Goal: Task Accomplishment & Management: Manage account settings

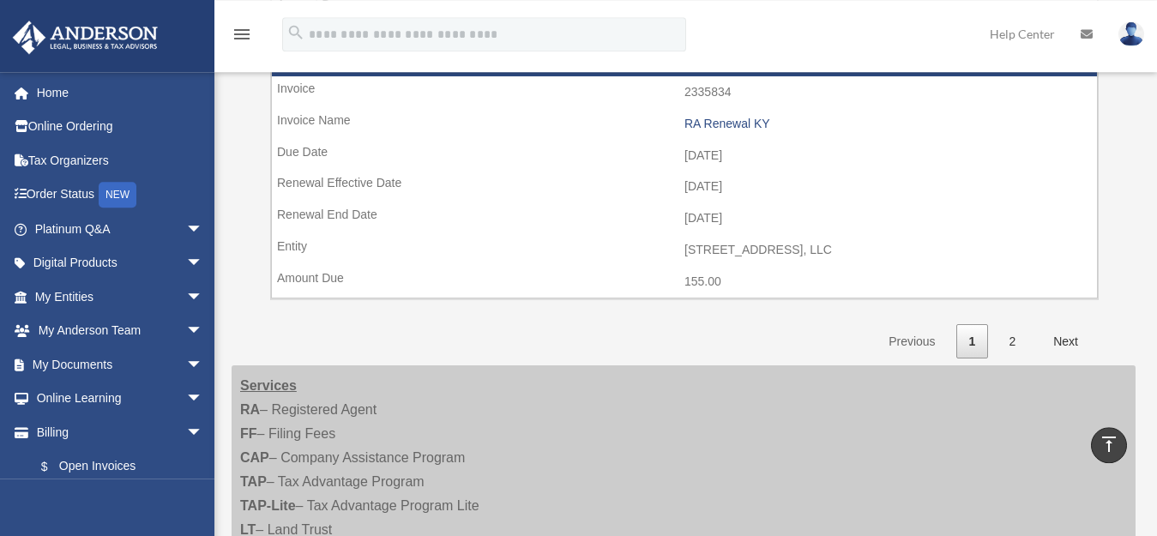
scroll to position [2610, 0]
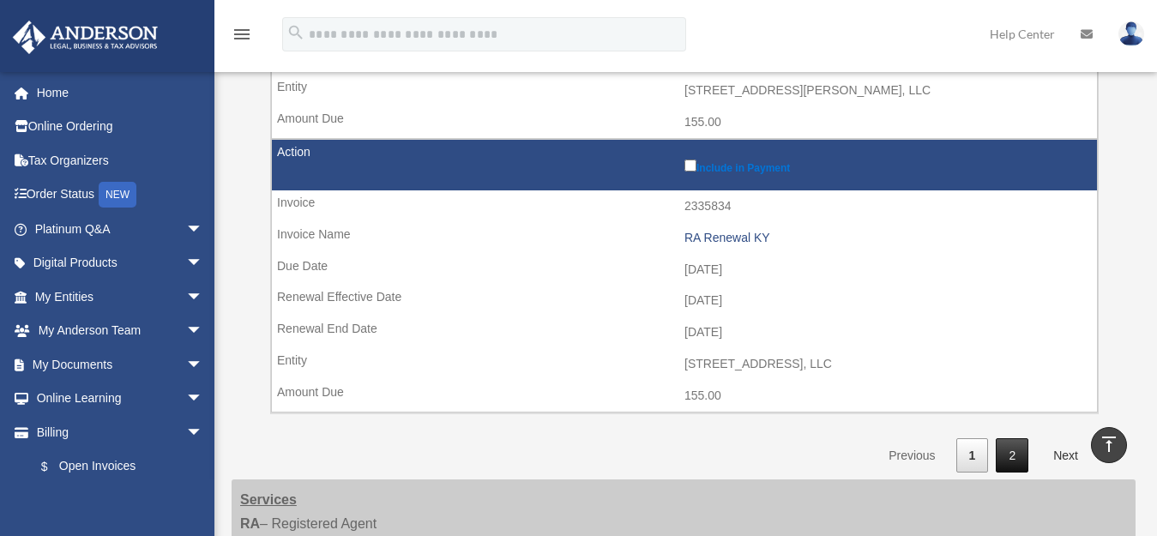
click at [1023, 438] on link "2" at bounding box center [1012, 455] width 33 height 35
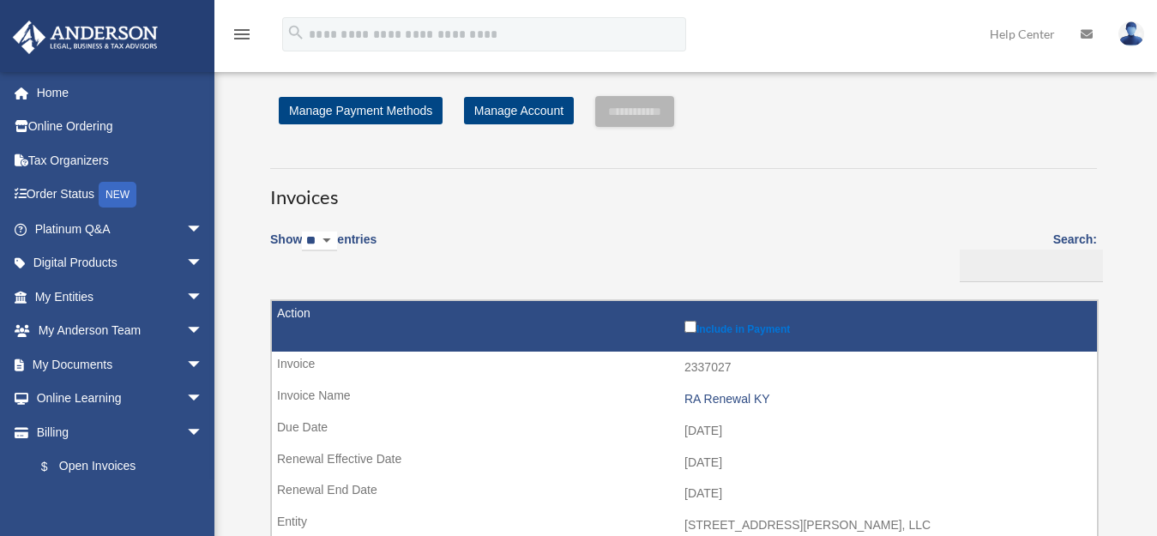
scroll to position [435, 0]
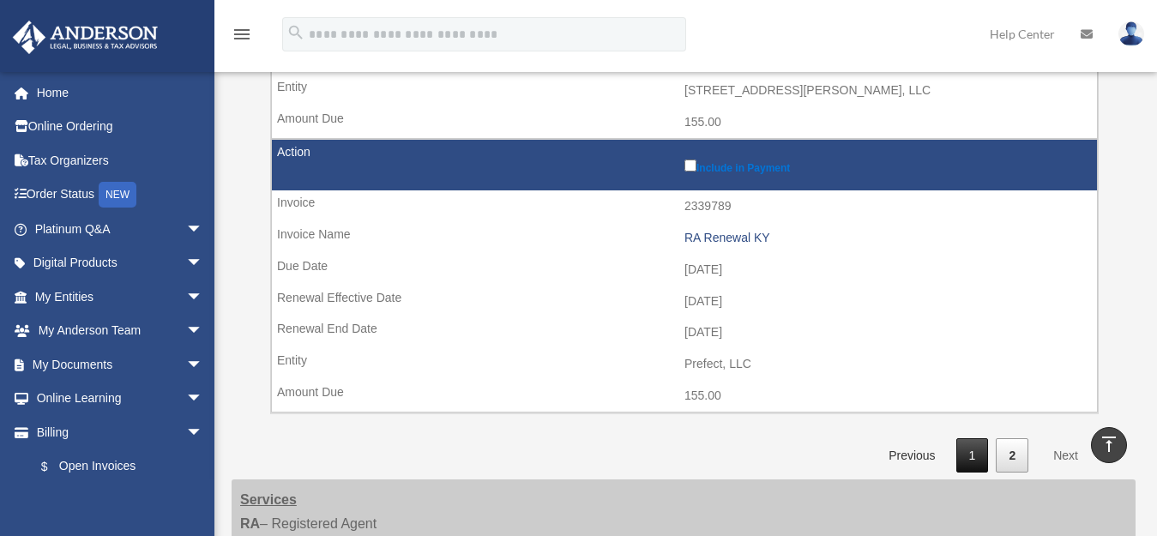
click at [970, 452] on link "1" at bounding box center [973, 455] width 33 height 35
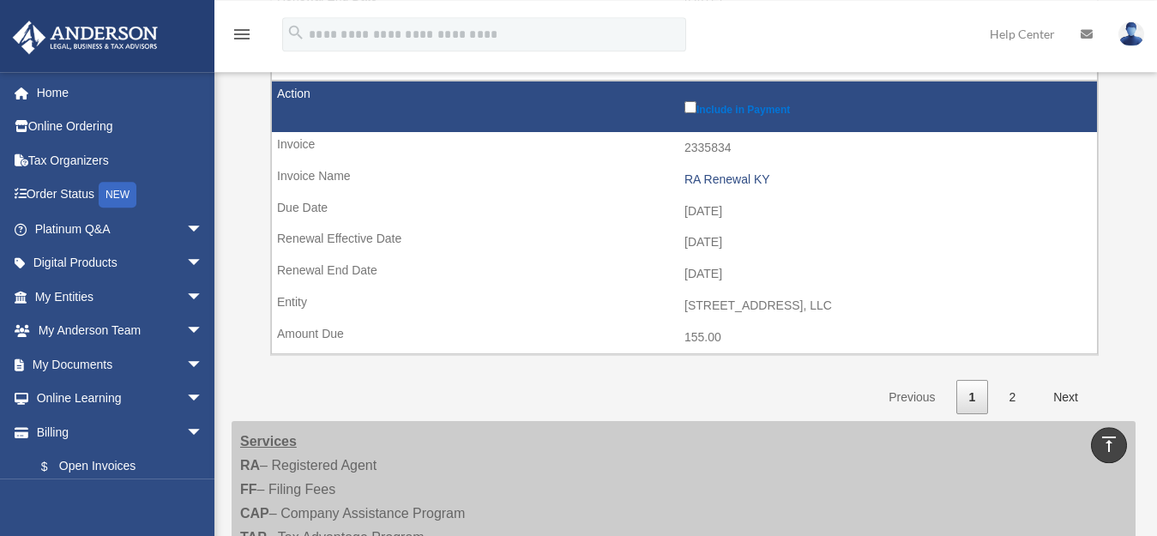
scroll to position [2669, 0]
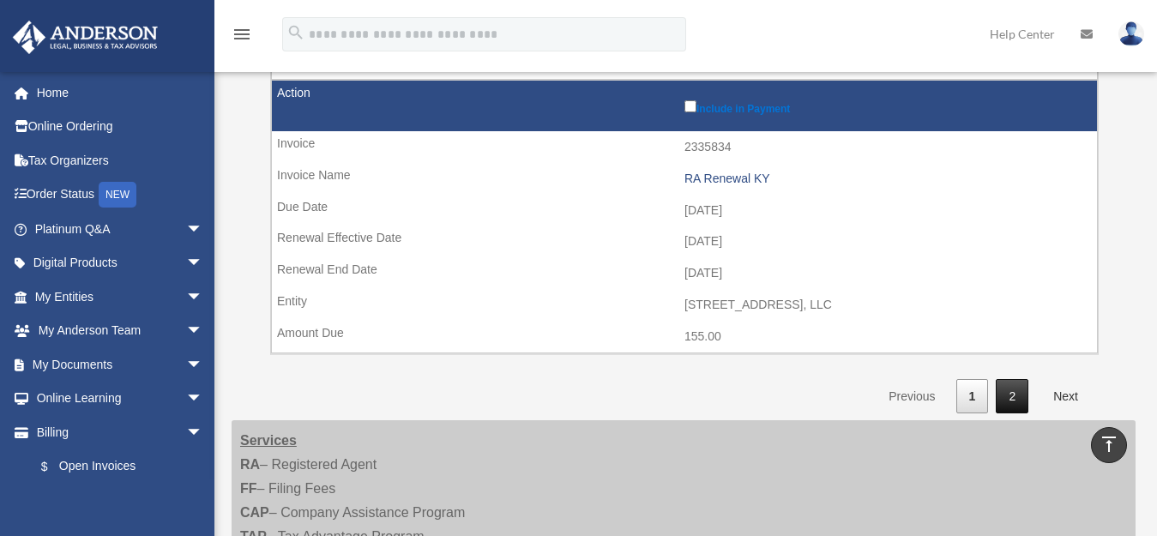
click at [1021, 379] on link "2" at bounding box center [1012, 396] width 33 height 35
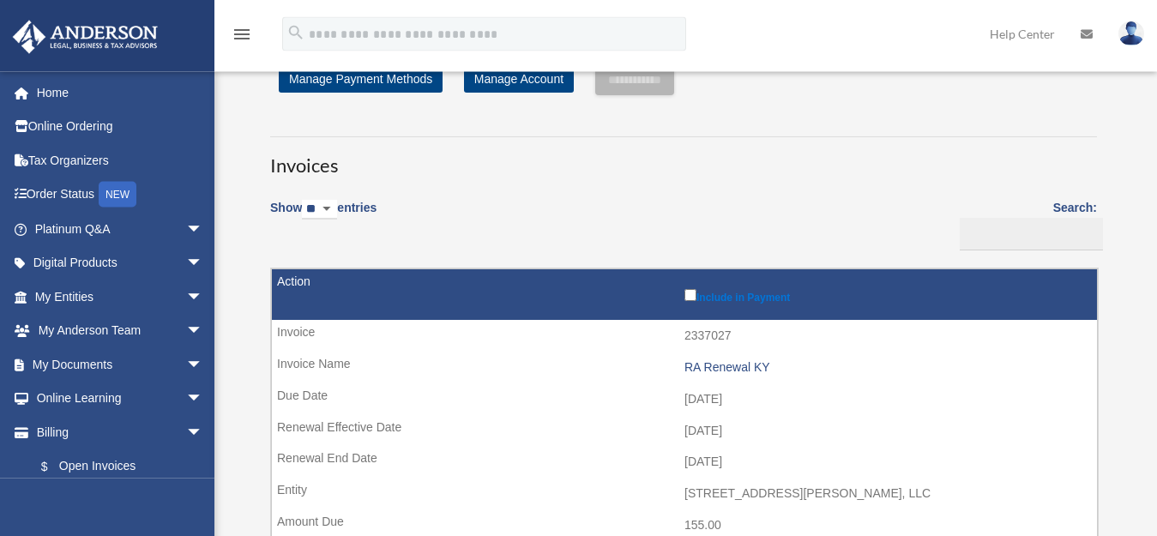
scroll to position [0, 0]
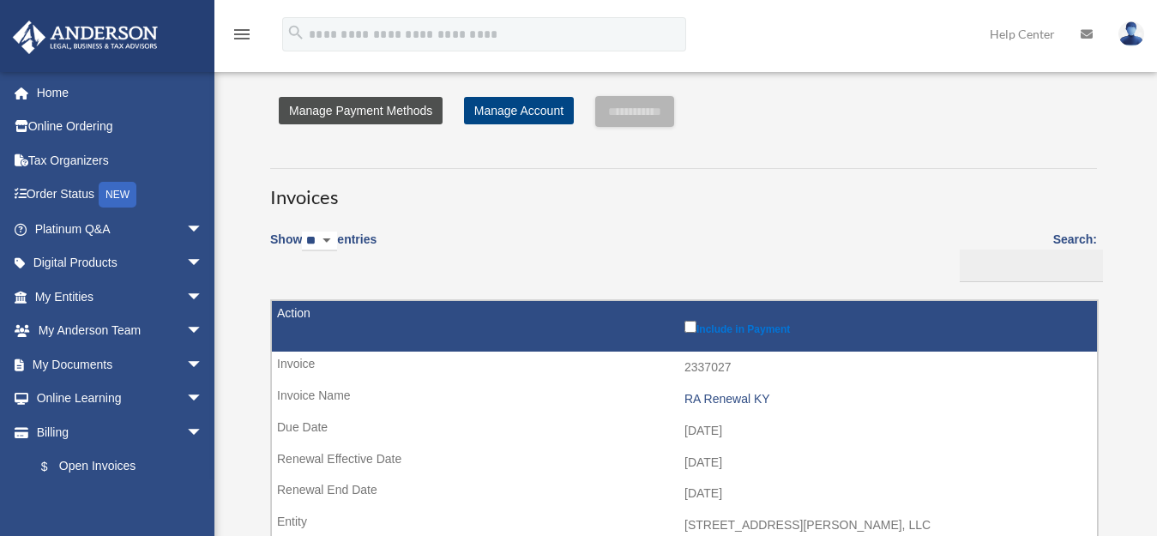
click at [368, 110] on link "Manage Payment Methods" at bounding box center [361, 110] width 164 height 27
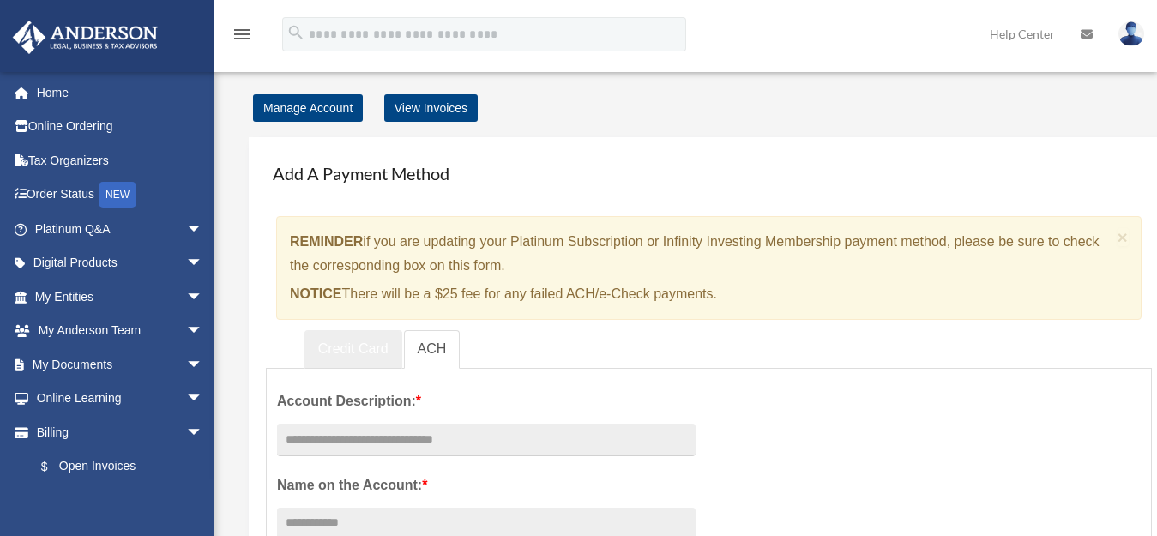
click at [359, 345] on link "Credit Card" at bounding box center [354, 349] width 98 height 39
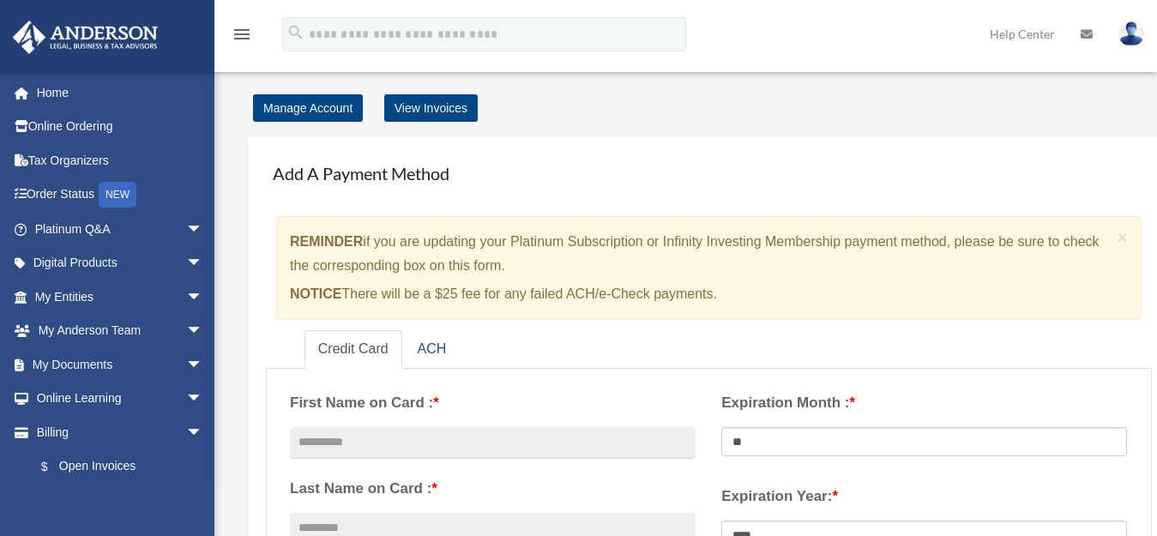
click at [421, 103] on link "View Invoices" at bounding box center [431, 107] width 94 height 27
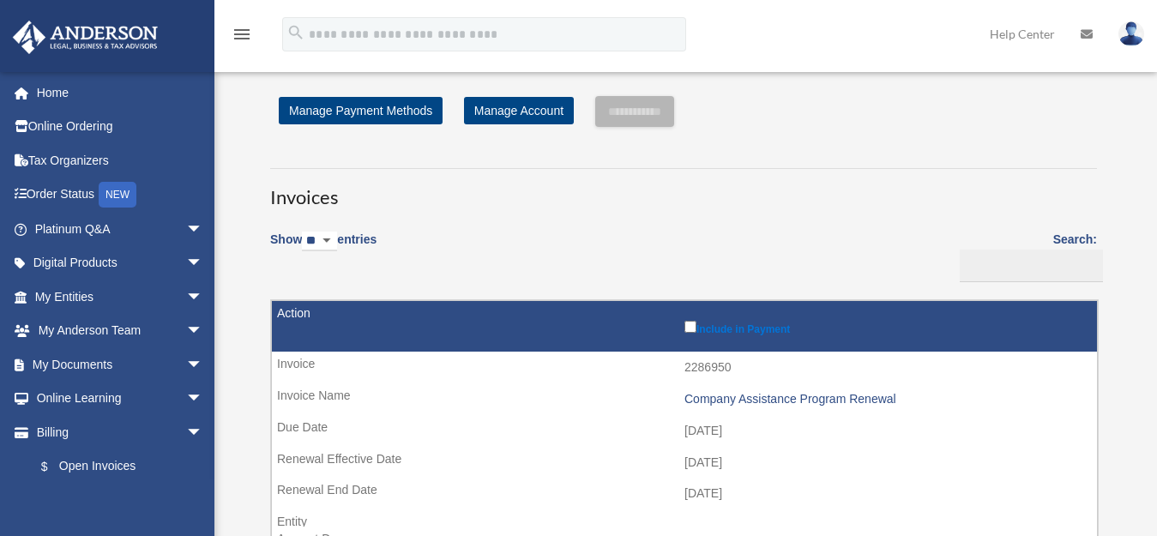
scroll to position [435, 0]
